Goal: Check status

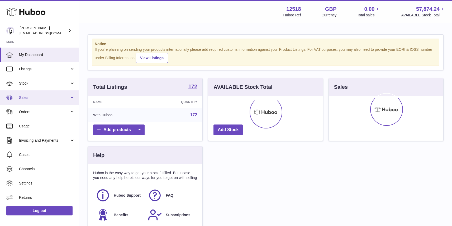
click at [31, 96] on span "Sales" at bounding box center [44, 97] width 50 height 5
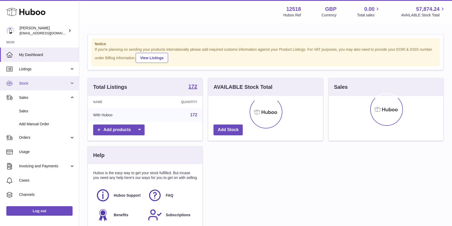
drag, startPoint x: 30, startPoint y: 86, endPoint x: 29, endPoint y: 91, distance: 4.7
click at [30, 86] on link "Stock" at bounding box center [39, 83] width 79 height 14
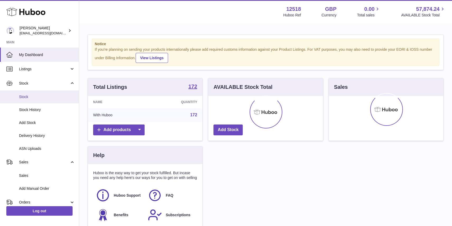
click at [28, 96] on span "Stock" at bounding box center [47, 96] width 56 height 5
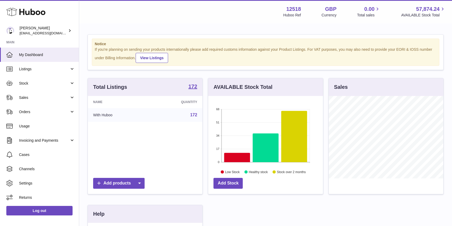
scroll to position [82, 115]
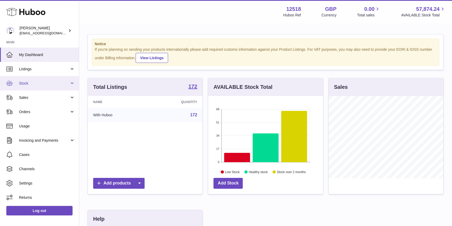
click at [26, 84] on span "Stock" at bounding box center [44, 83] width 50 height 5
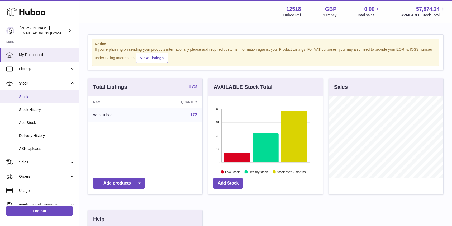
click at [26, 96] on span "Stock" at bounding box center [47, 96] width 56 height 5
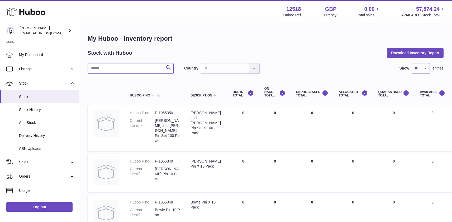
click at [137, 70] on input "text" at bounding box center [131, 68] width 86 height 11
type input "********"
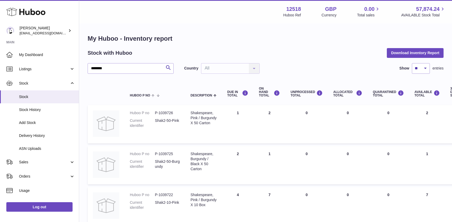
drag, startPoint x: 266, startPoint y: 111, endPoint x: 278, endPoint y: 123, distance: 17.4
click at [278, 117] on td "ON HAND Total 2" at bounding box center [270, 124] width 32 height 38
drag, startPoint x: 270, startPoint y: 153, endPoint x: 280, endPoint y: 158, distance: 10.4
click at [279, 157] on td "ON HAND Total 1" at bounding box center [270, 165] width 32 height 38
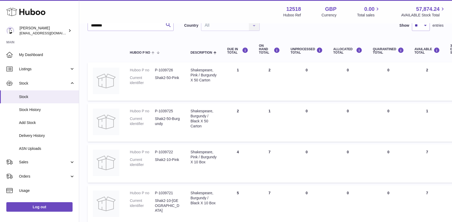
scroll to position [40, 0]
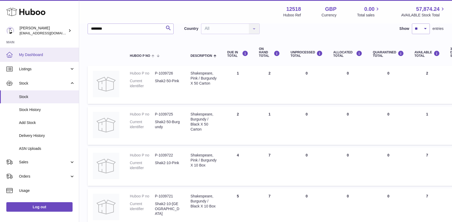
click at [36, 55] on span "My Dashboard" at bounding box center [47, 54] width 56 height 5
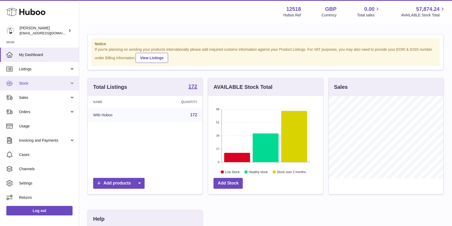
scroll to position [82, 115]
